Goal: Go to known website: Access a specific website the user already knows

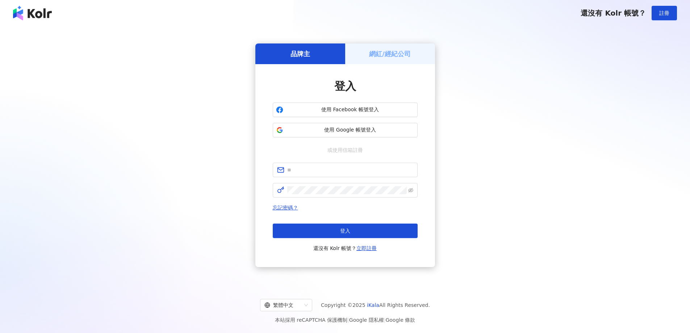
click at [360, 49] on div "網紅/經紀公司" at bounding box center [390, 53] width 90 height 21
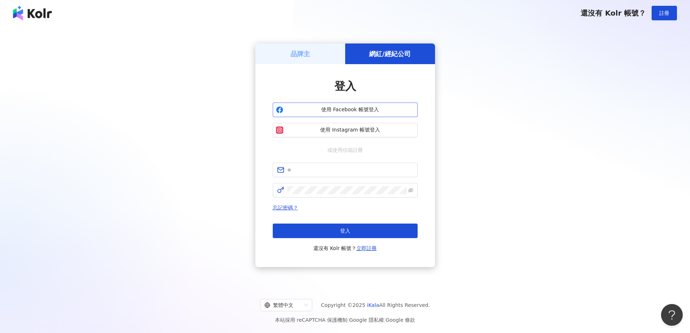
click at [370, 111] on span "使用 Facebook 帳號登入" at bounding box center [350, 109] width 128 height 7
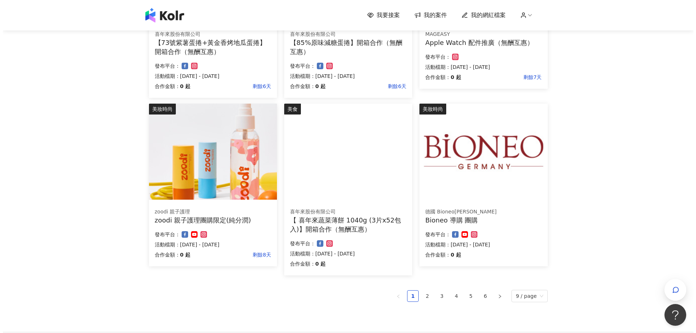
scroll to position [362, 0]
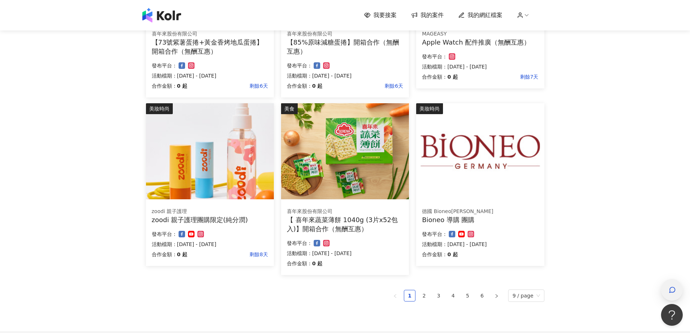
click at [678, 289] on div "button" at bounding box center [672, 290] width 22 height 22
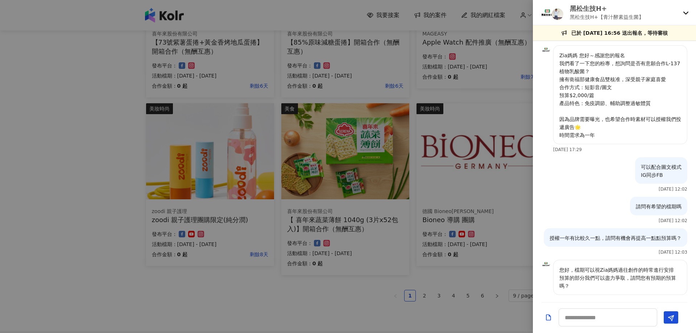
scroll to position [66, 0]
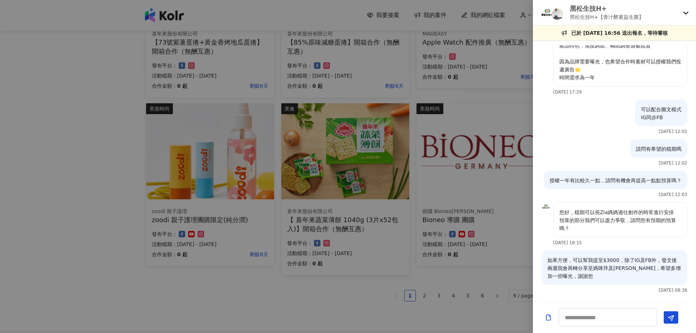
click at [462, 183] on div at bounding box center [348, 166] width 696 height 333
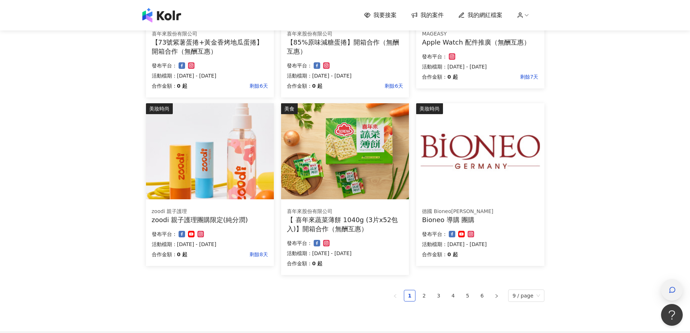
click at [674, 286] on span "button" at bounding box center [672, 290] width 7 height 9
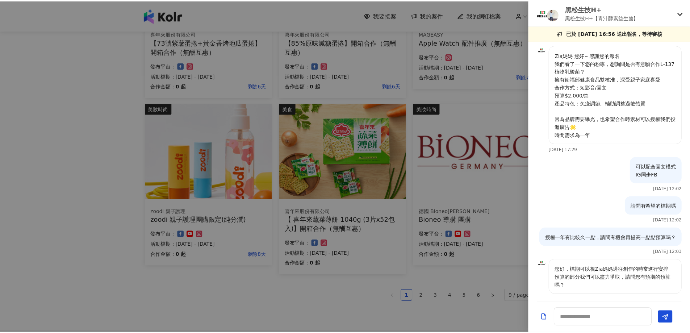
scroll to position [0, 0]
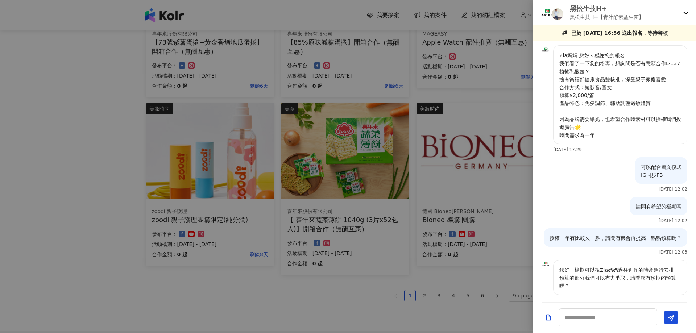
click at [471, 239] on div at bounding box center [348, 166] width 696 height 333
